Goal: Transaction & Acquisition: Purchase product/service

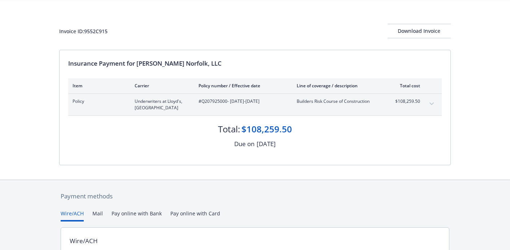
scroll to position [103, 0]
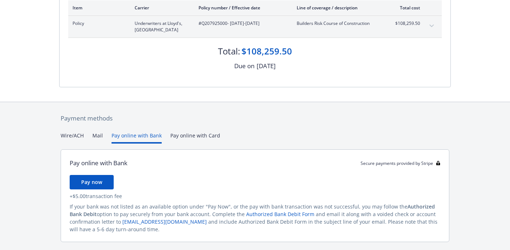
drag, startPoint x: 133, startPoint y: 134, endPoint x: 173, endPoint y: 150, distance: 44.0
click at [173, 150] on div "Wire/ACH Mail Pay online with Bank Pay online with Card Pay online with Bank Se…" at bounding box center [255, 187] width 388 height 110
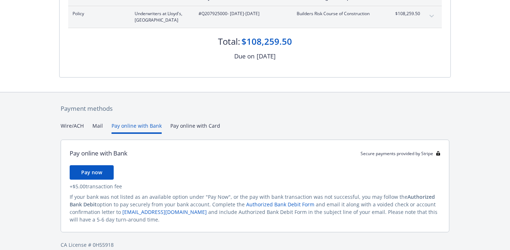
scroll to position [122, 0]
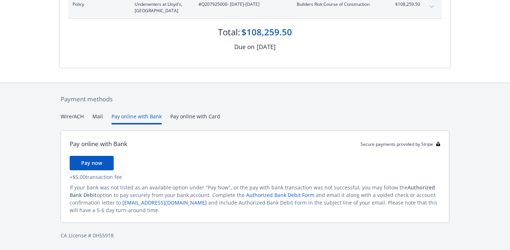
click at [138, 116] on button "Pay online with Bank" at bounding box center [136, 119] width 50 height 12
click at [97, 160] on span "Pay now" at bounding box center [91, 162] width 21 height 7
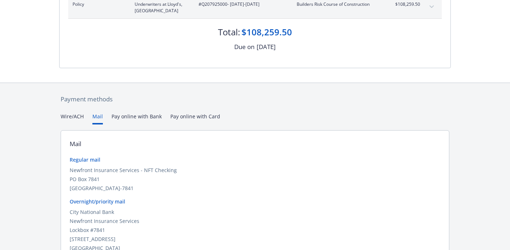
click at [98, 116] on button "Mail" at bounding box center [97, 119] width 10 height 12
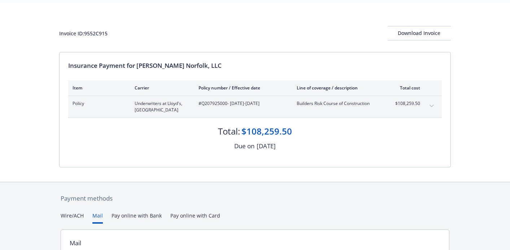
scroll to position [0, 0]
